Goal: Register for event/course

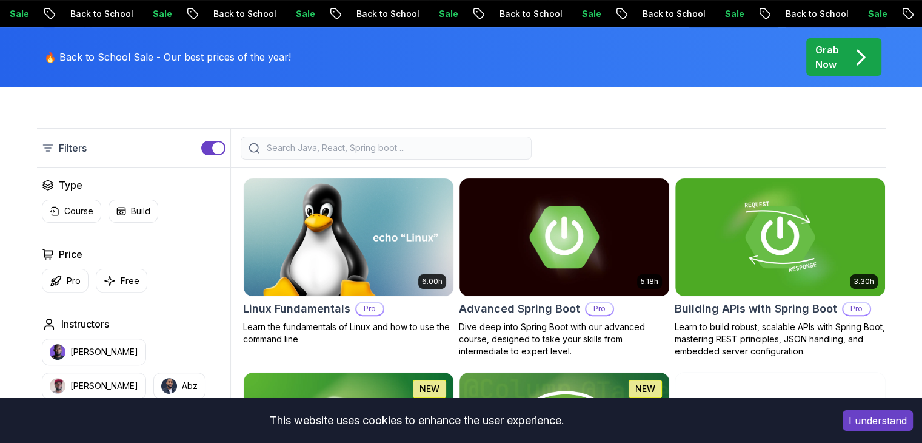
scroll to position [292, 0]
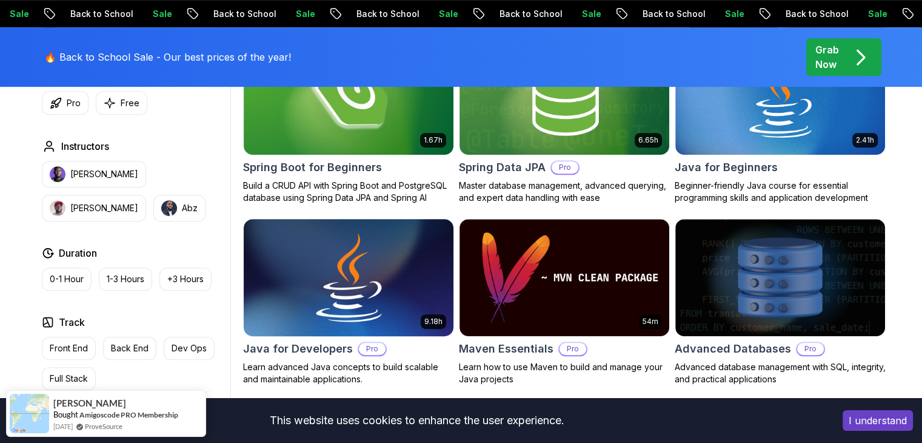
scroll to position [619, 0]
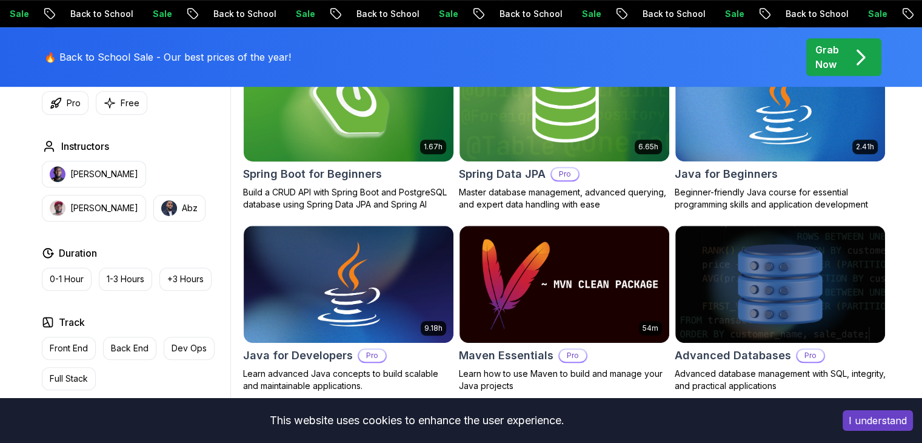
click at [398, 141] on img at bounding box center [348, 102] width 220 height 123
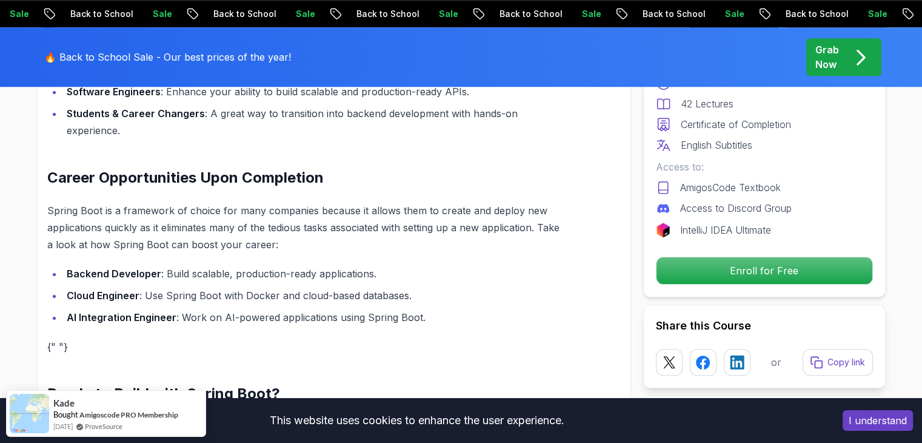
scroll to position [1118, 0]
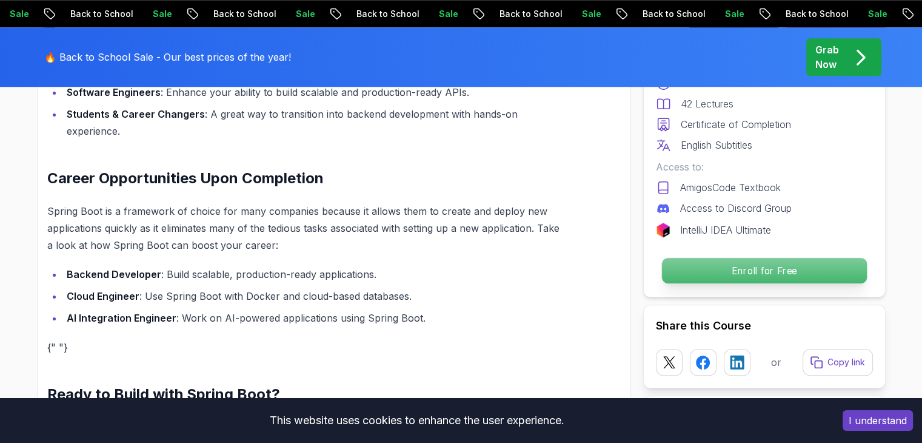
click at [756, 273] on p "Enroll for Free" at bounding box center [764, 270] width 205 height 25
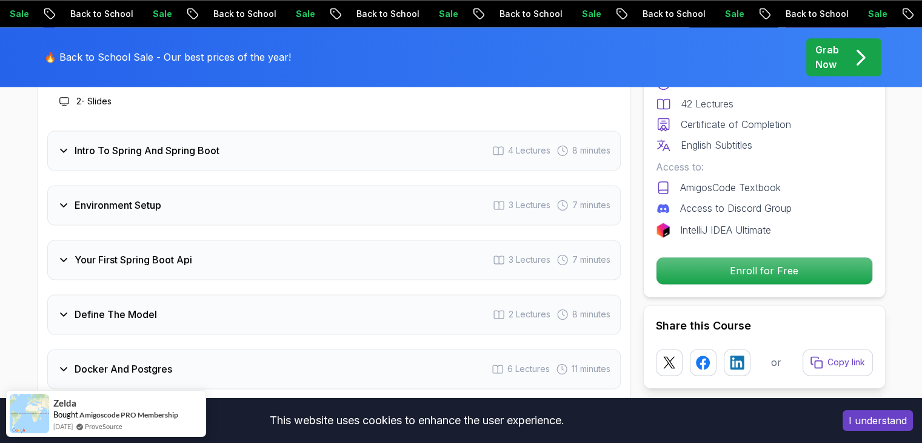
scroll to position [1670, 0]
click at [198, 295] on div "Define The Model 2 Lectures 8 minutes" at bounding box center [334, 315] width 574 height 40
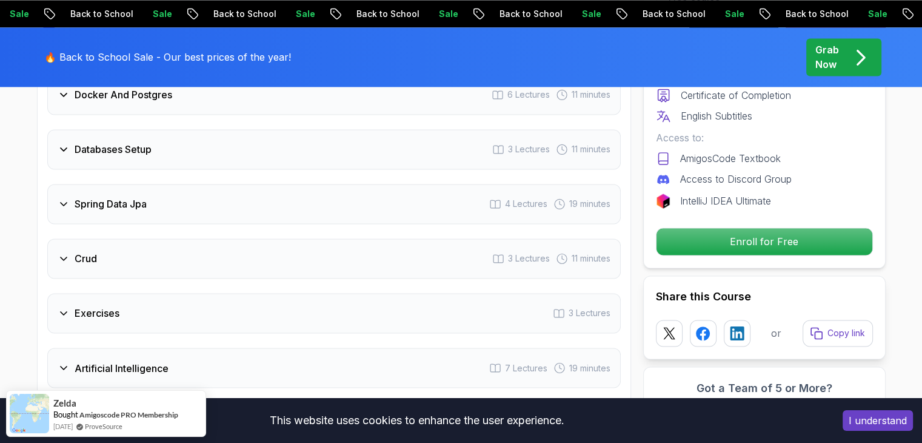
scroll to position [1947, 0]
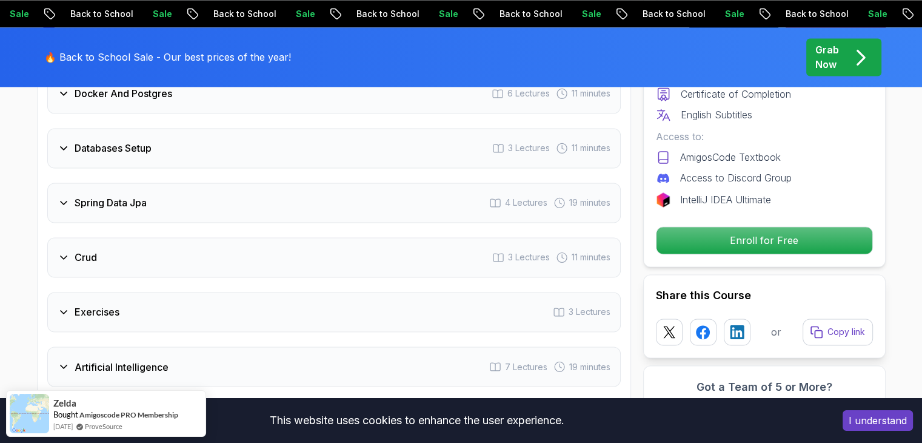
click at [198, 292] on div "Exercises 3 Lectures" at bounding box center [334, 312] width 574 height 40
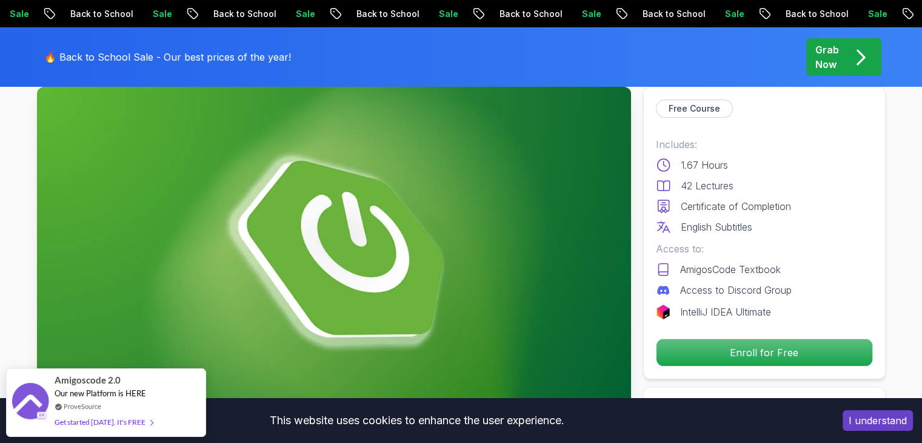
scroll to position [0, 0]
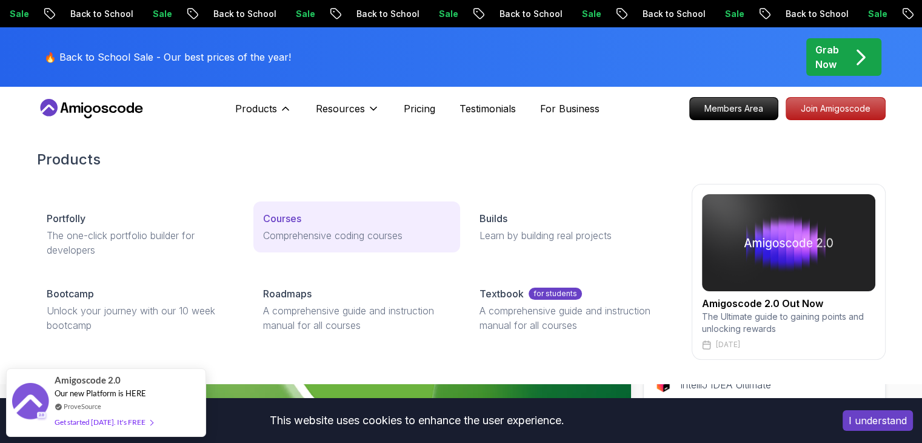
click at [306, 219] on div "Courses" at bounding box center [356, 218] width 187 height 15
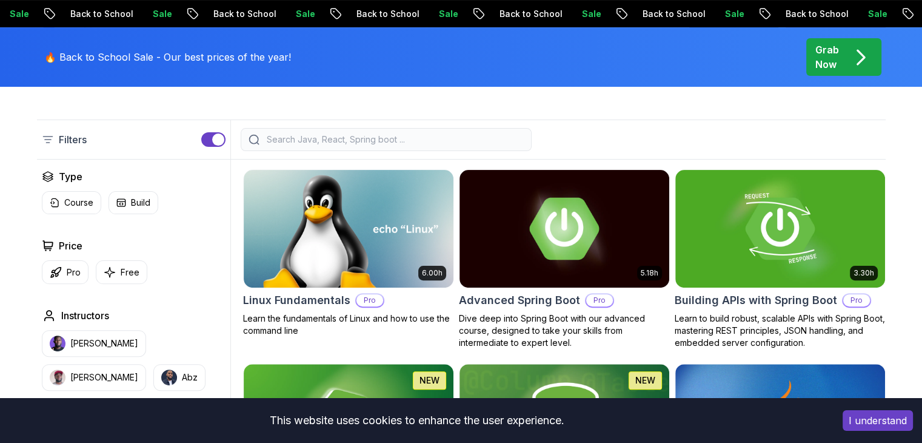
scroll to position [298, 0]
click at [516, 253] on img at bounding box center [564, 228] width 220 height 123
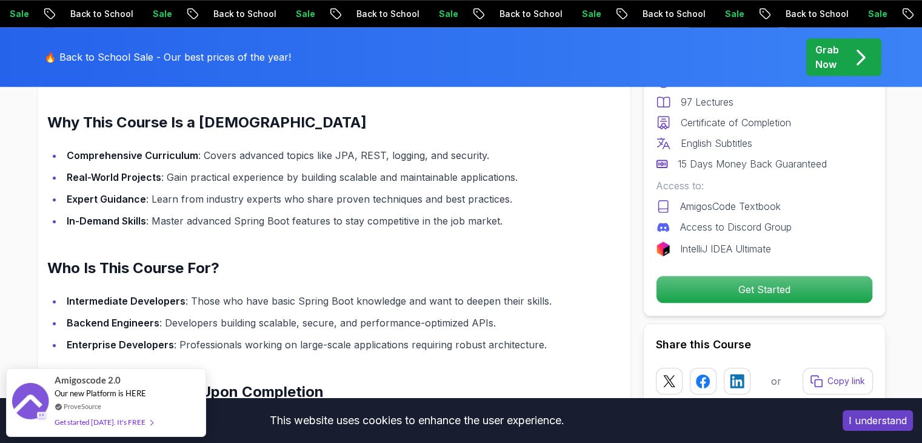
scroll to position [1066, 0]
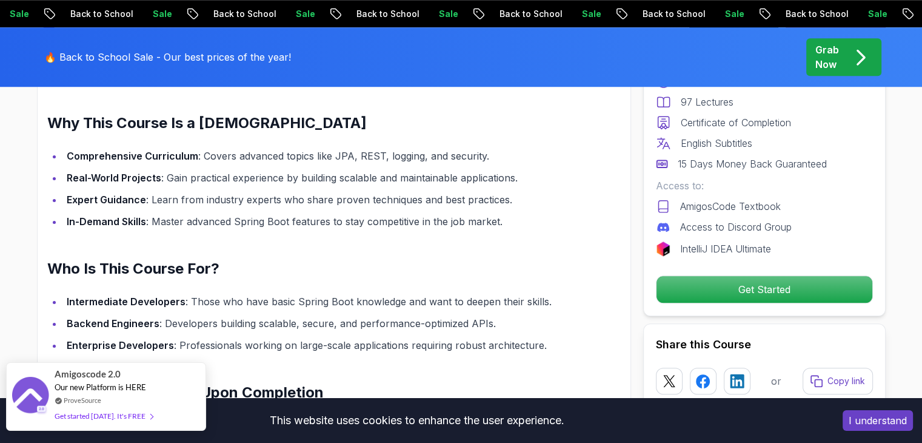
click at [130, 415] on div "Get started [DATE]. It's FREE" at bounding box center [104, 416] width 98 height 14
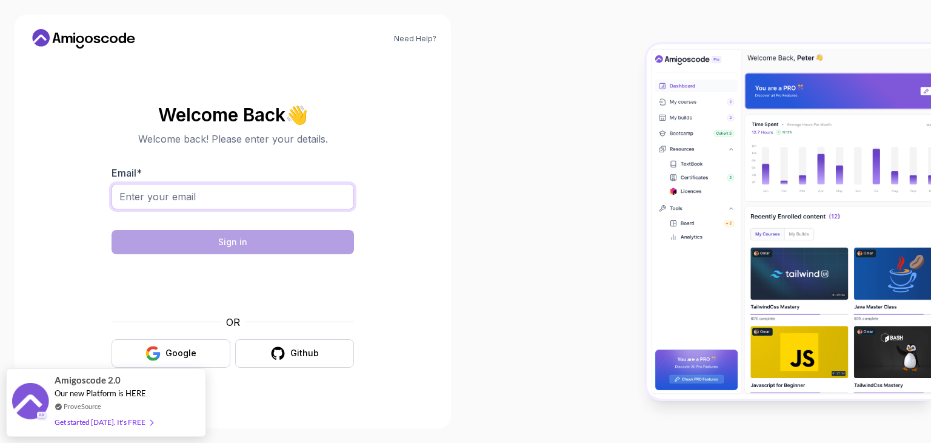
click at [292, 206] on input "Email *" at bounding box center [233, 196] width 243 height 25
type input "[EMAIL_ADDRESS][DOMAIN_NAME]"
click at [176, 351] on div "Google" at bounding box center [181, 353] width 31 height 12
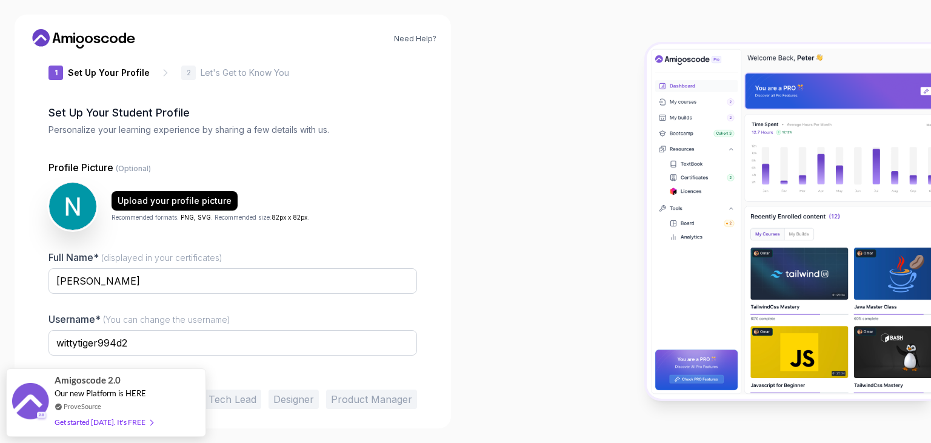
scroll to position [63, 0]
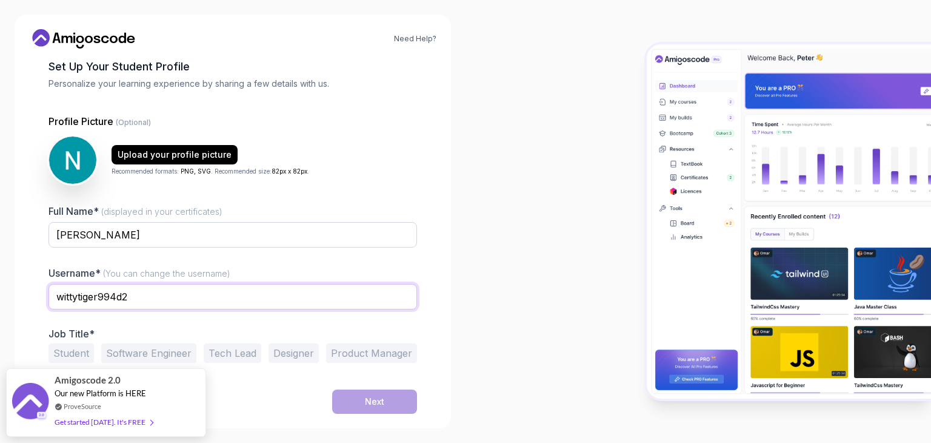
click at [116, 299] on input "wittytiger994d2" at bounding box center [233, 296] width 369 height 25
type input "naveen"
click at [467, 269] on div at bounding box center [699, 221] width 466 height 443
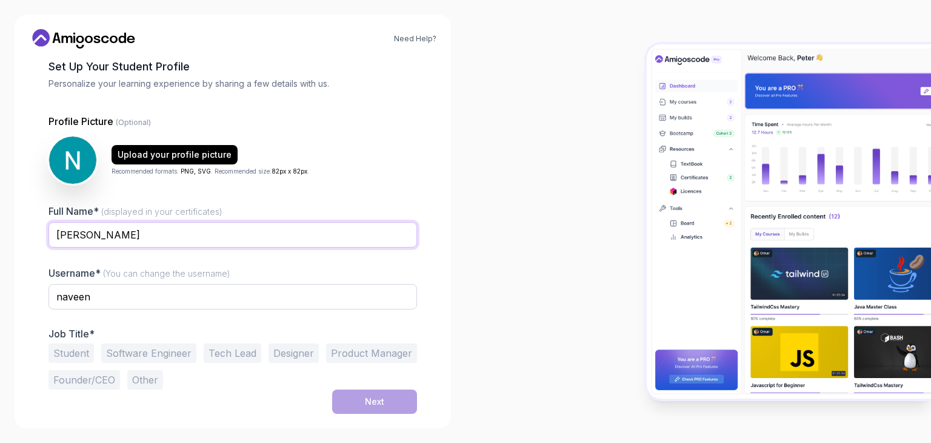
click at [139, 234] on input "Naveen Kumar P" at bounding box center [233, 234] width 369 height 25
type input "Naveen Kumar Palanisamy"
click at [165, 352] on button "Software Engineer" at bounding box center [148, 352] width 95 height 19
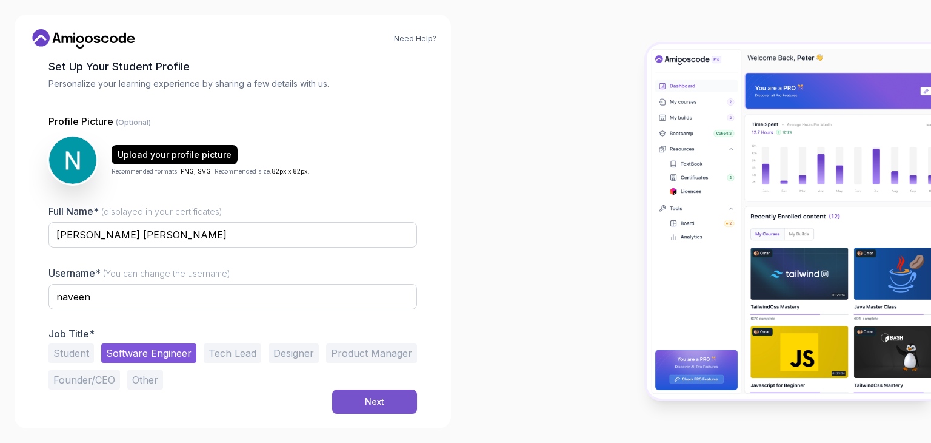
click at [344, 394] on button "Next" at bounding box center [374, 401] width 85 height 24
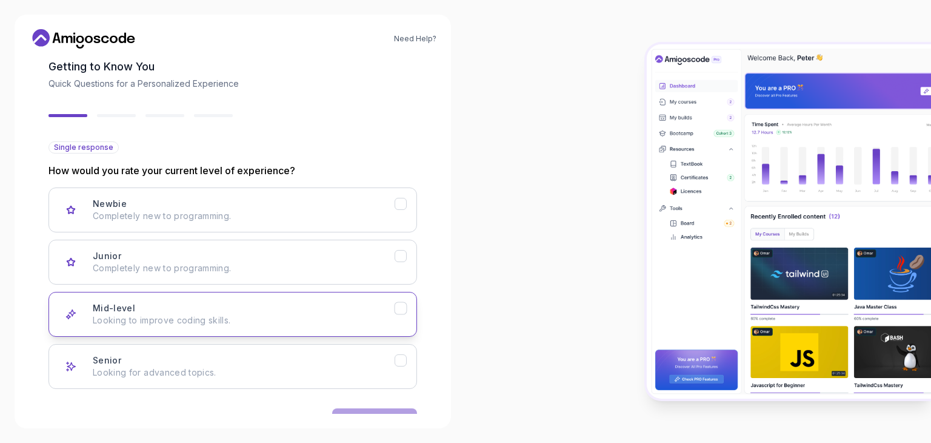
click at [327, 315] on p "Looking to improve coding skills." at bounding box center [244, 320] width 302 height 12
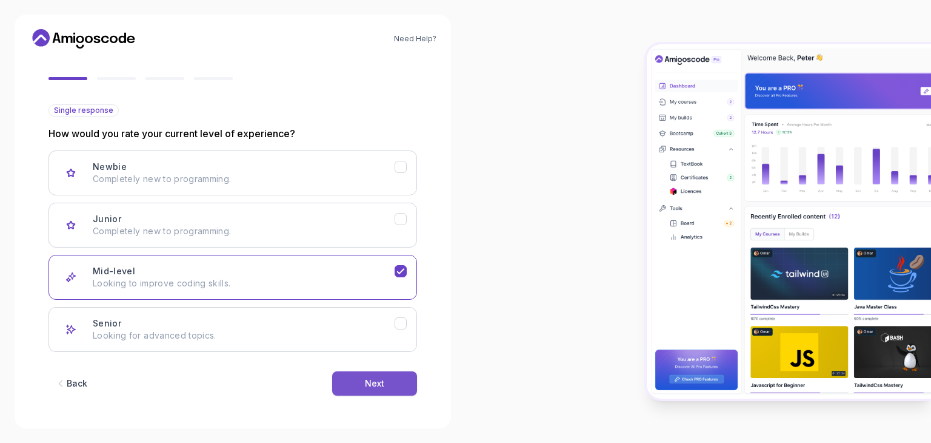
click at [376, 391] on button "Next" at bounding box center [374, 383] width 85 height 24
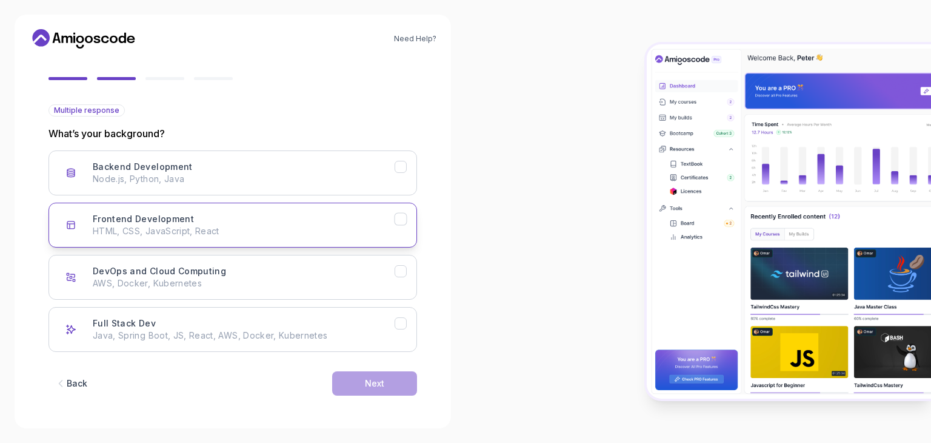
click at [294, 227] on p "HTML, CSS, JavaScript, React" at bounding box center [244, 231] width 302 height 12
click at [381, 382] on div "Next" at bounding box center [374, 383] width 19 height 12
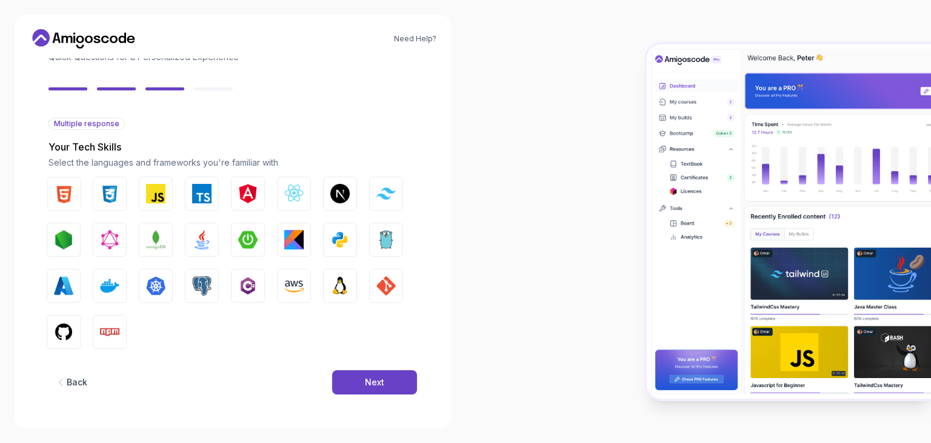
scroll to position [87, 0]
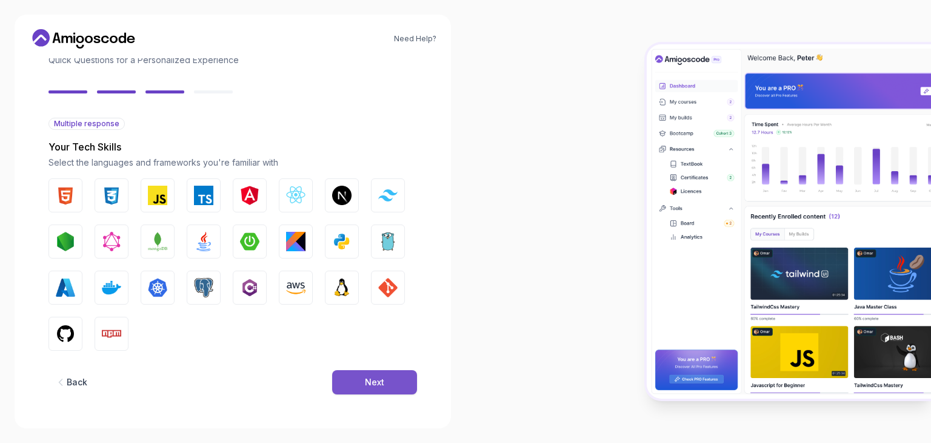
click at [364, 377] on button "Next" at bounding box center [374, 382] width 85 height 24
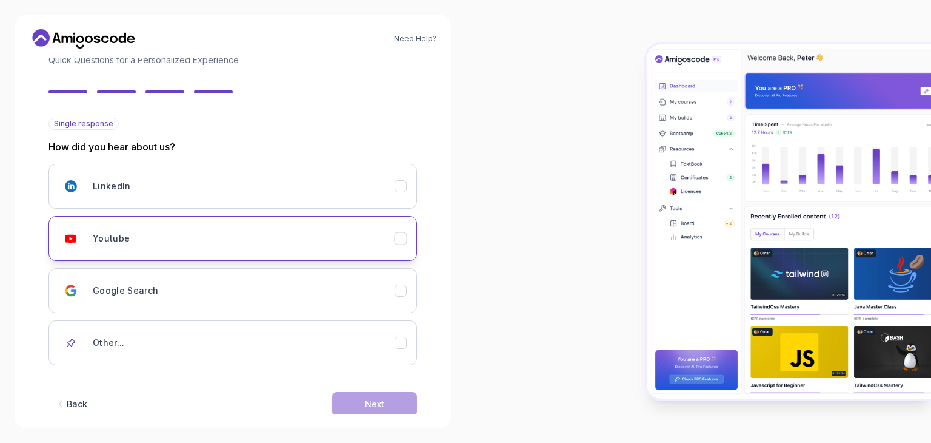
click at [261, 243] on div "Youtube" at bounding box center [244, 238] width 302 height 24
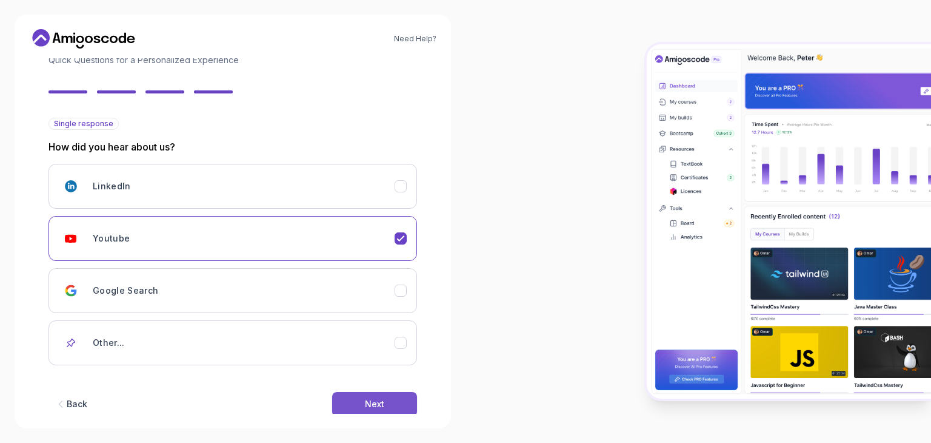
click at [378, 398] on div "Next" at bounding box center [374, 404] width 19 height 12
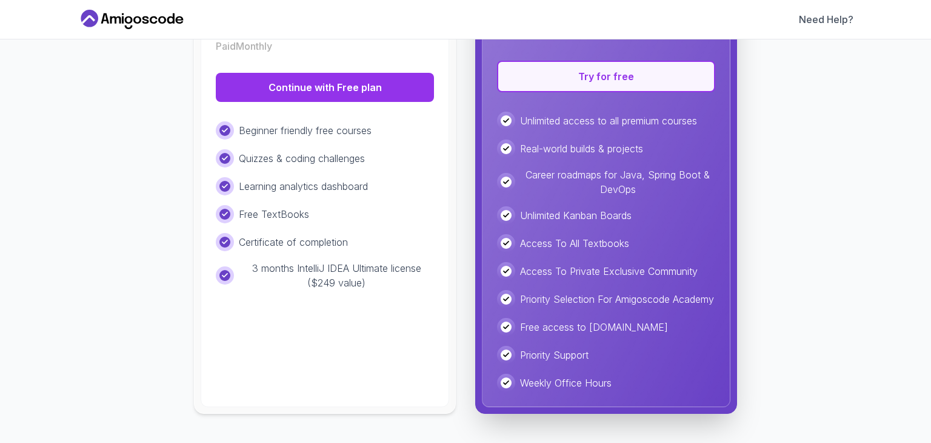
scroll to position [0, 0]
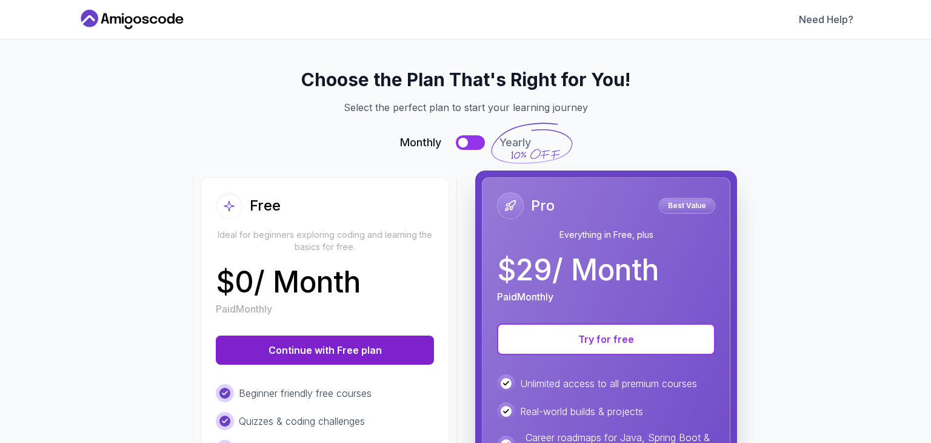
click at [362, 350] on button "Continue with Free plan" at bounding box center [325, 349] width 218 height 29
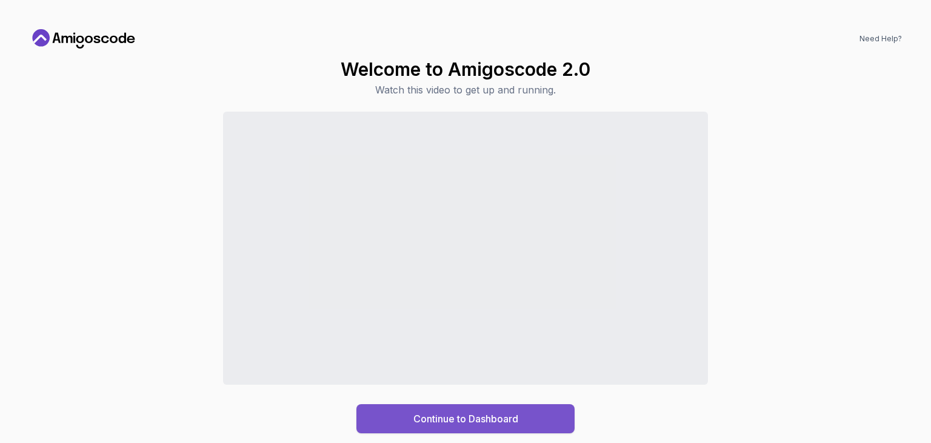
click at [484, 425] on div "Continue to Dashboard" at bounding box center [466, 418] width 105 height 15
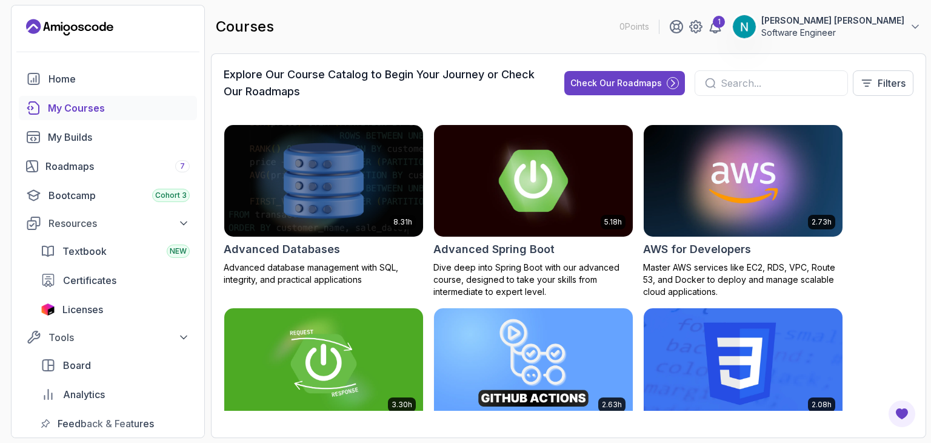
click at [578, 224] on img at bounding box center [533, 180] width 209 height 117
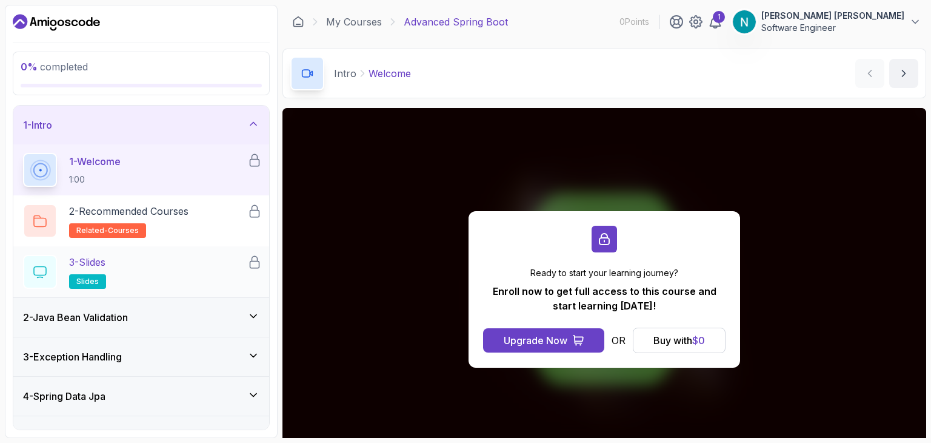
scroll to position [97, 0]
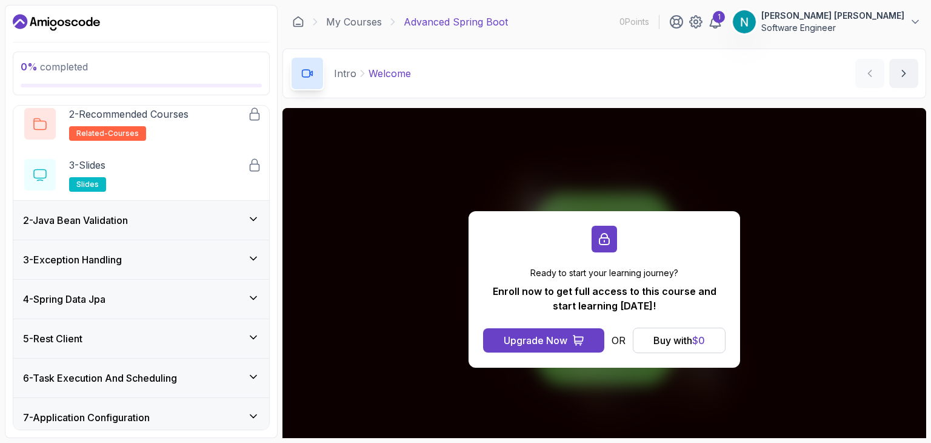
click at [255, 224] on icon at bounding box center [253, 219] width 12 height 12
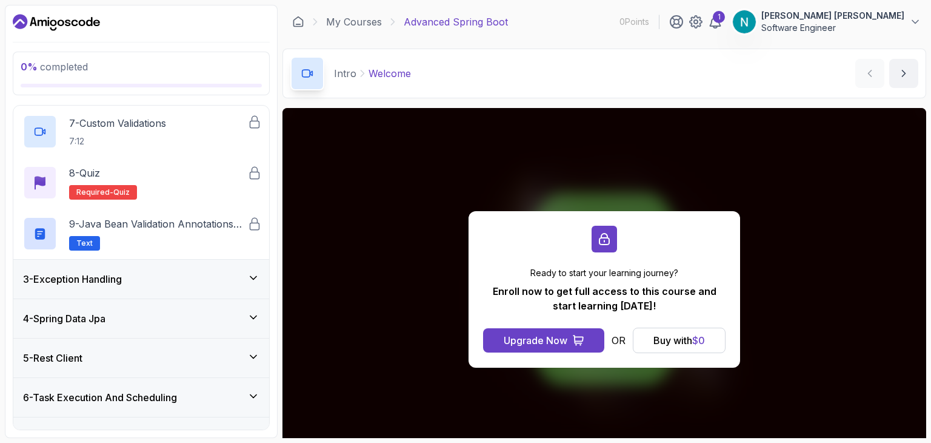
scroll to position [435, 0]
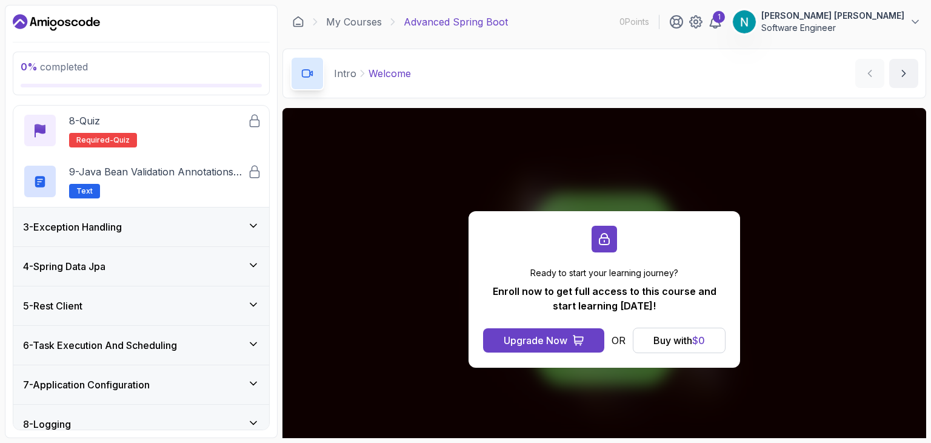
click at [248, 226] on icon at bounding box center [253, 226] width 12 height 12
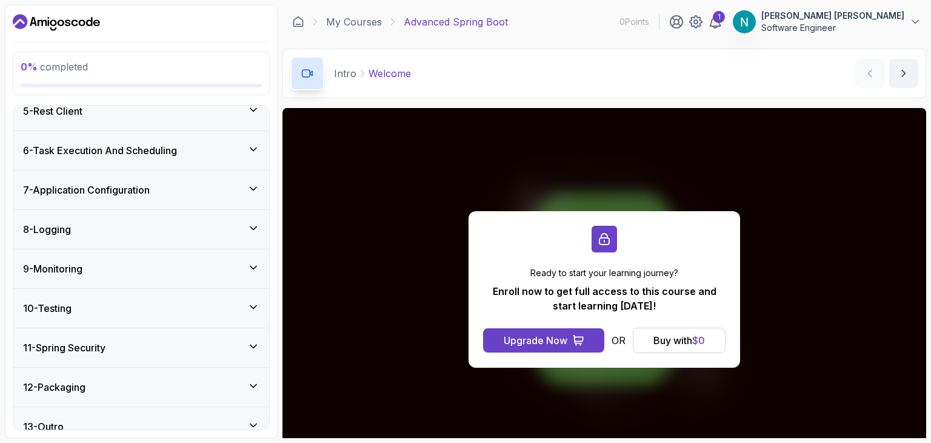
scroll to position [848, 0]
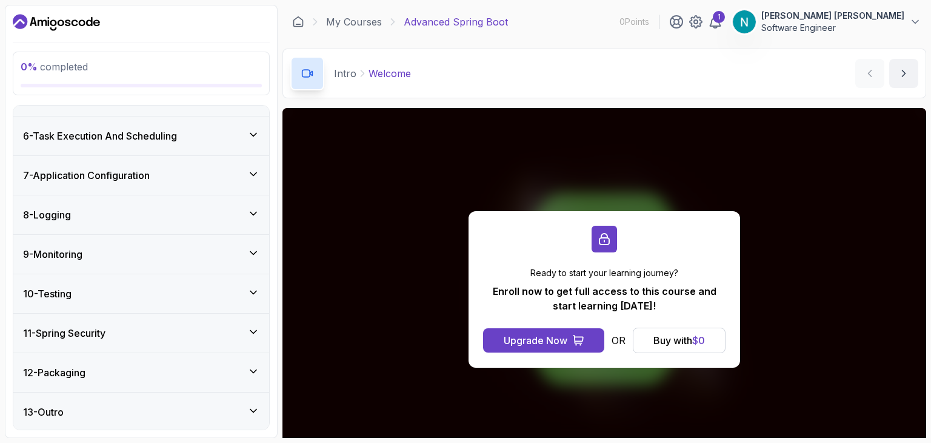
click at [249, 336] on div "11 - Spring Security" at bounding box center [141, 333] width 236 height 15
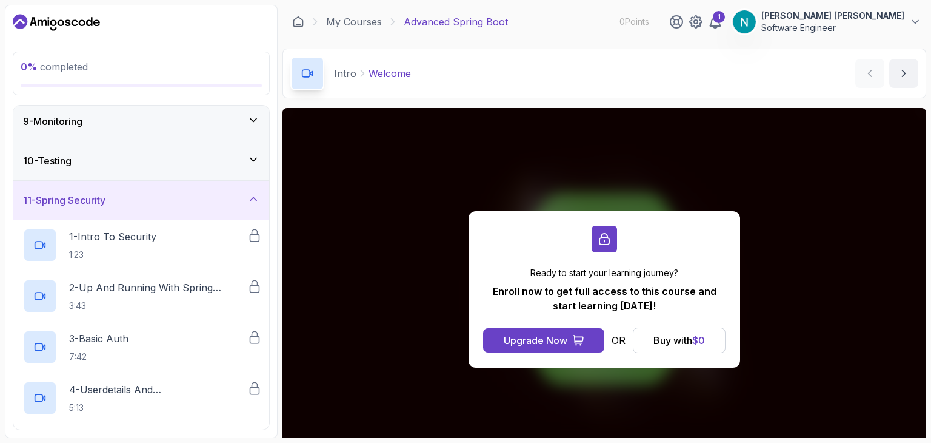
scroll to position [318, 0]
click at [244, 195] on div "11 - Spring Security" at bounding box center [141, 200] width 236 height 15
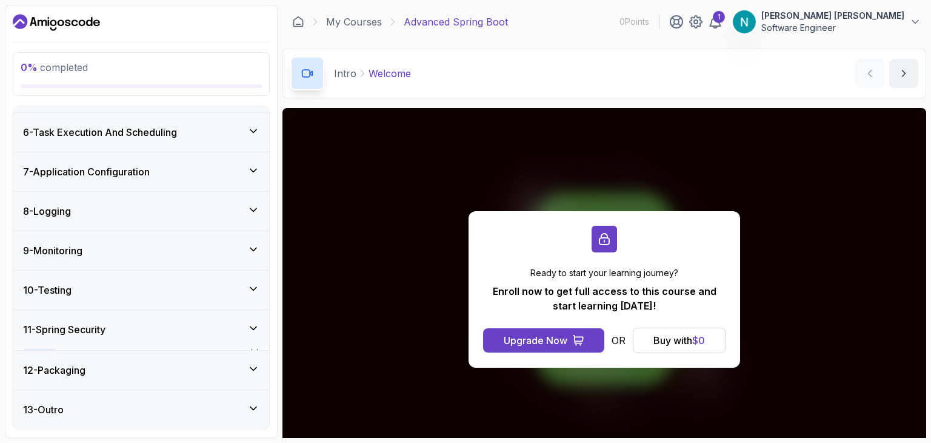
scroll to position [186, 0]
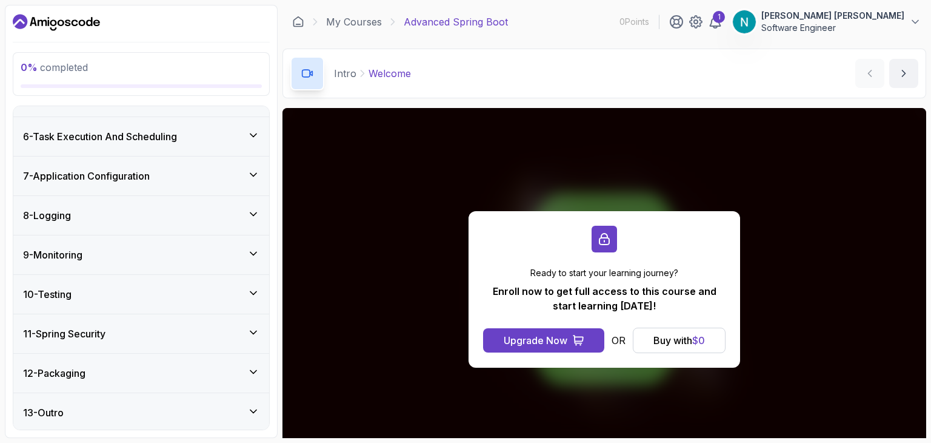
click at [221, 348] on div "11 - Spring Security" at bounding box center [141, 333] width 256 height 39
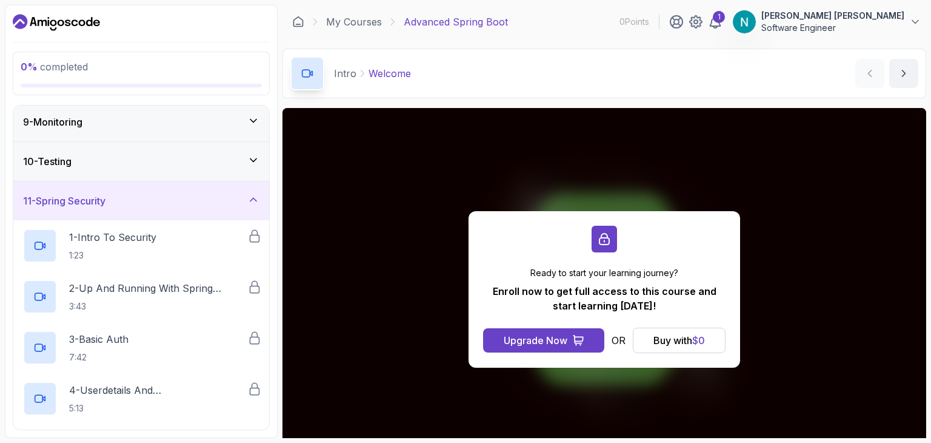
click at [255, 204] on div "11 - Spring Security" at bounding box center [141, 200] width 236 height 15
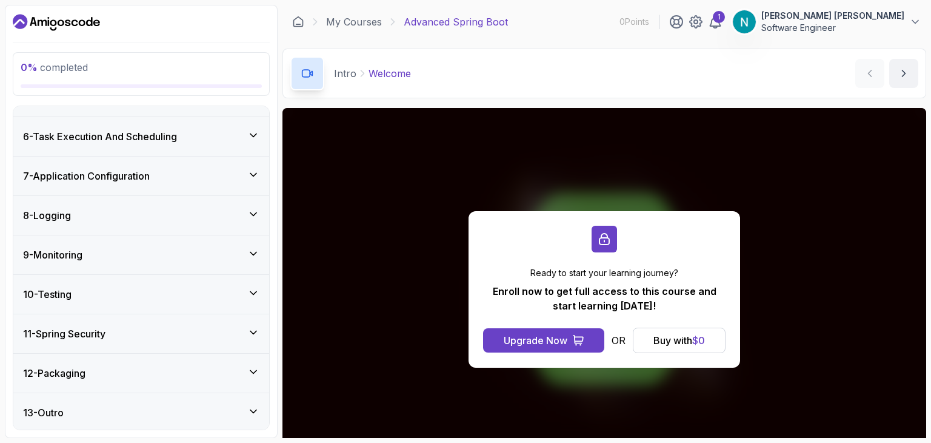
scroll to position [0, 0]
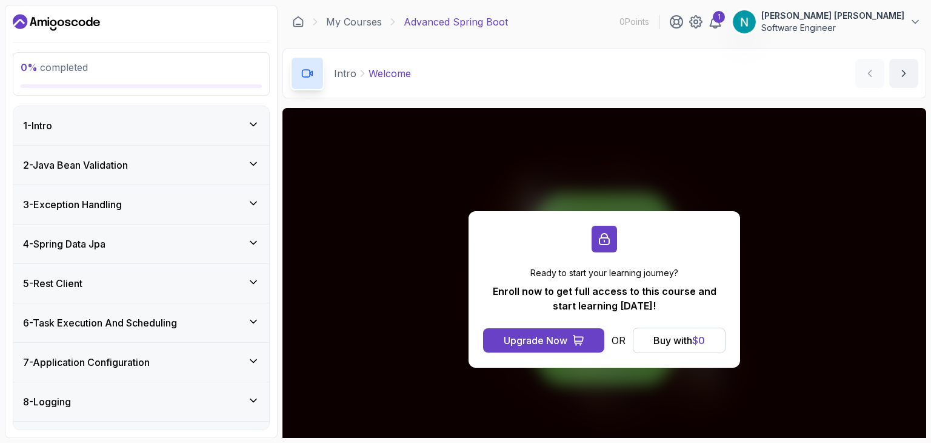
click at [253, 149] on div "2 - Java Bean Validation" at bounding box center [141, 165] width 256 height 39
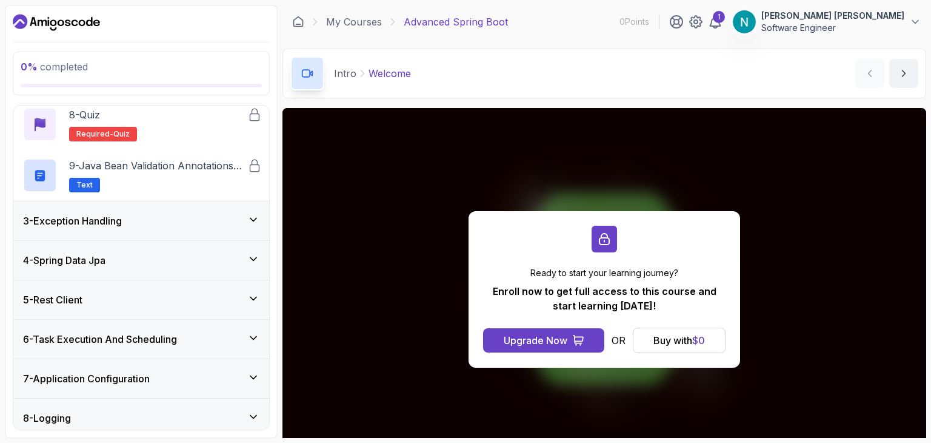
scroll to position [443, 0]
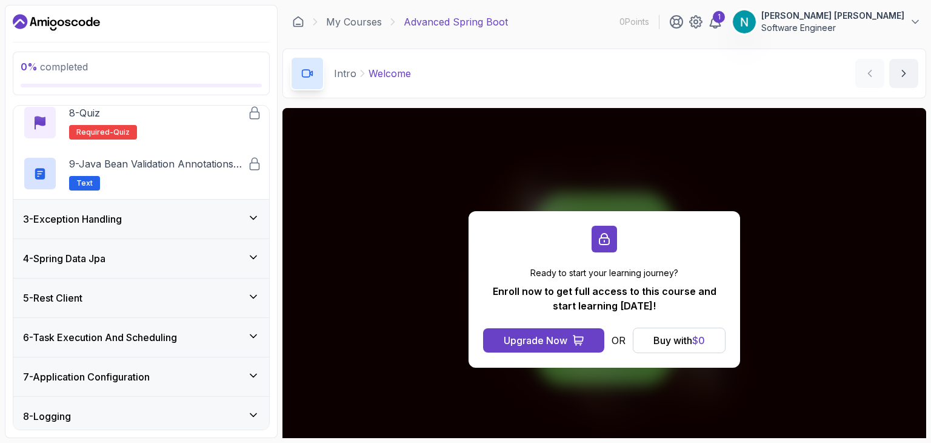
click at [245, 256] on div "4 - Spring Data Jpa" at bounding box center [141, 258] width 236 height 15
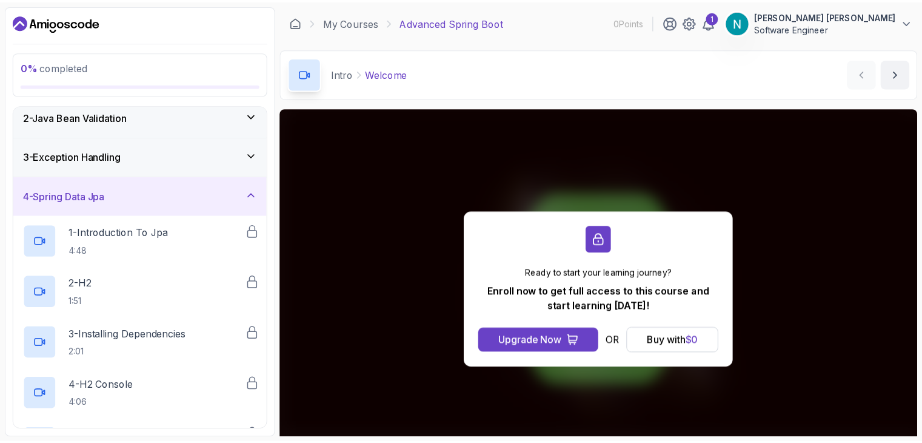
scroll to position [0, 0]
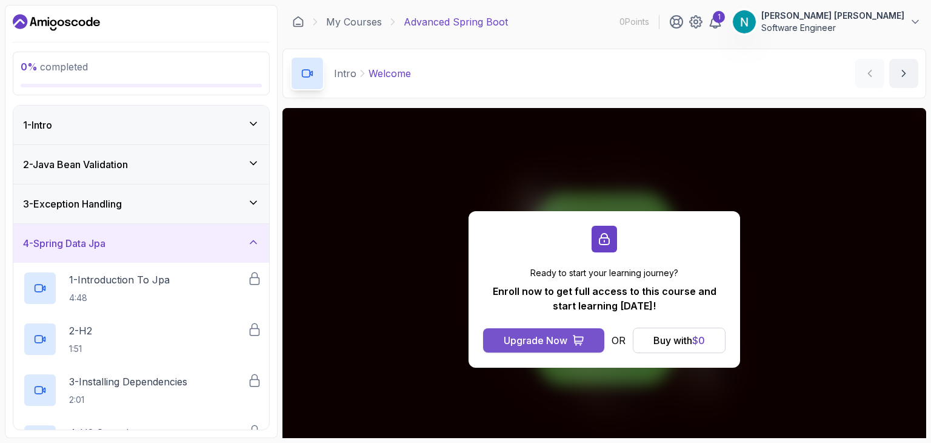
click at [577, 335] on icon at bounding box center [578, 340] width 12 height 12
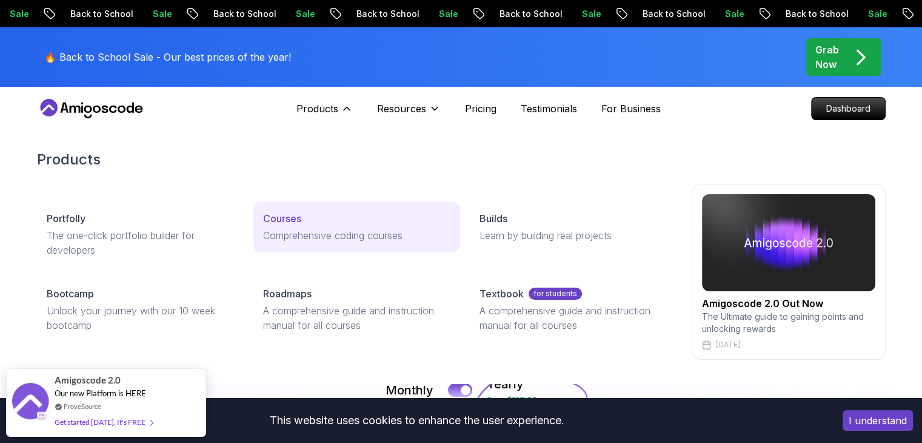
click at [296, 208] on link "Courses Comprehensive coding courses" at bounding box center [356, 226] width 207 height 51
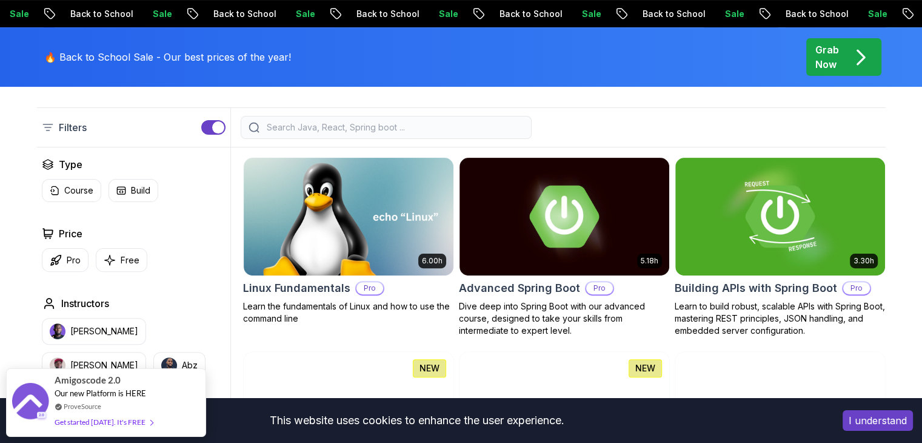
scroll to position [312, 0]
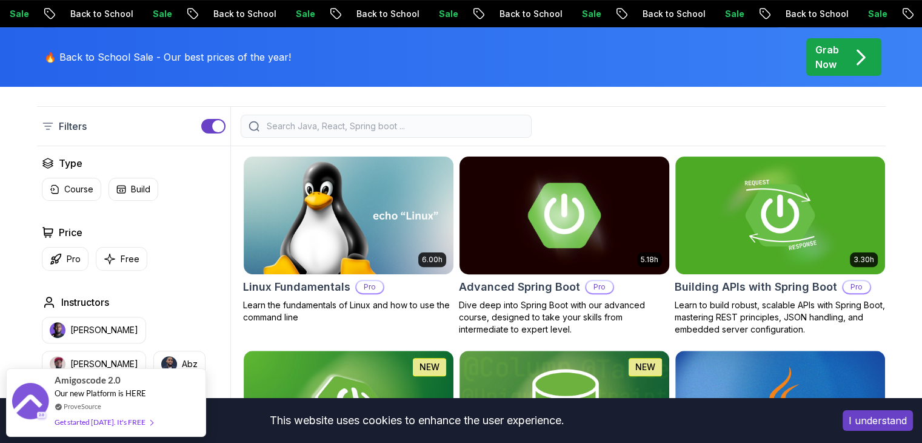
click at [546, 234] on img at bounding box center [564, 214] width 220 height 123
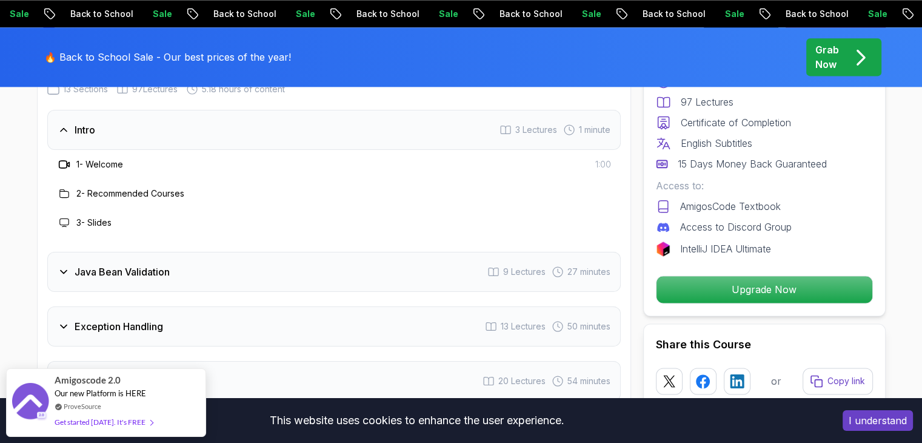
scroll to position [1688, 0]
click at [206, 252] on div "Java Bean Validation 9 Lectures 27 minutes" at bounding box center [334, 272] width 574 height 40
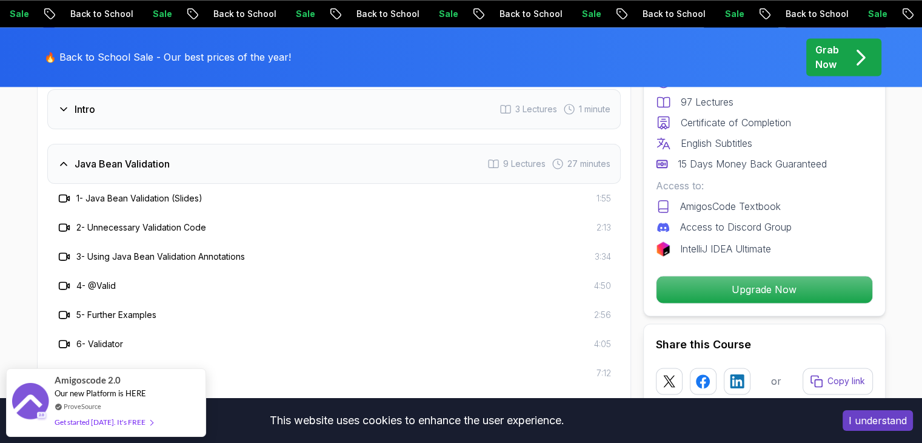
scroll to position [1707, 0]
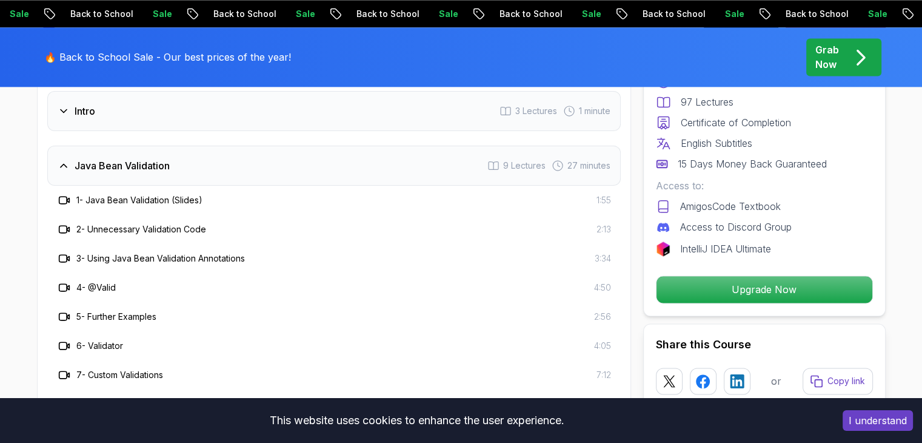
click at [196, 146] on div "Java Bean Validation 9 Lectures 27 minutes" at bounding box center [334, 166] width 574 height 40
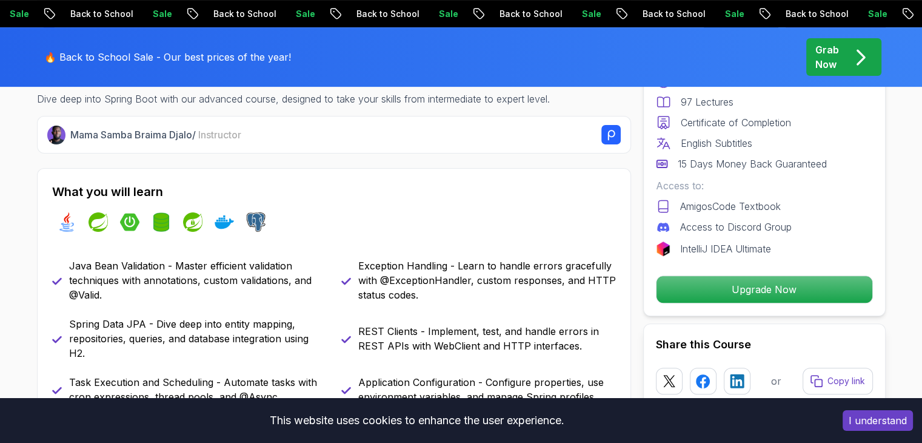
scroll to position [106, 0]
